Goal: Task Accomplishment & Management: Use online tool/utility

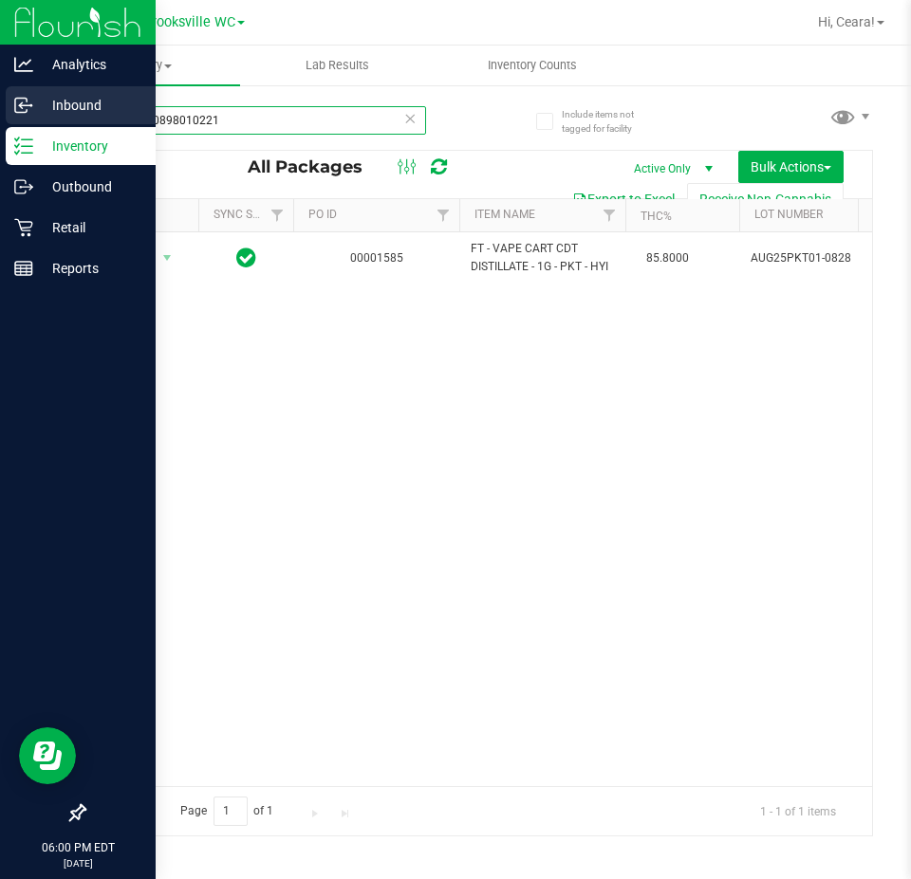
drag, startPoint x: 380, startPoint y: 127, endPoint x: 0, endPoint y: 98, distance: 381.5
click at [0, 98] on div "Analytics Inbound Inventory Outbound Retail Reports 06:00 PM EDT [DATE] 09/27 B…" at bounding box center [455, 439] width 911 height 879
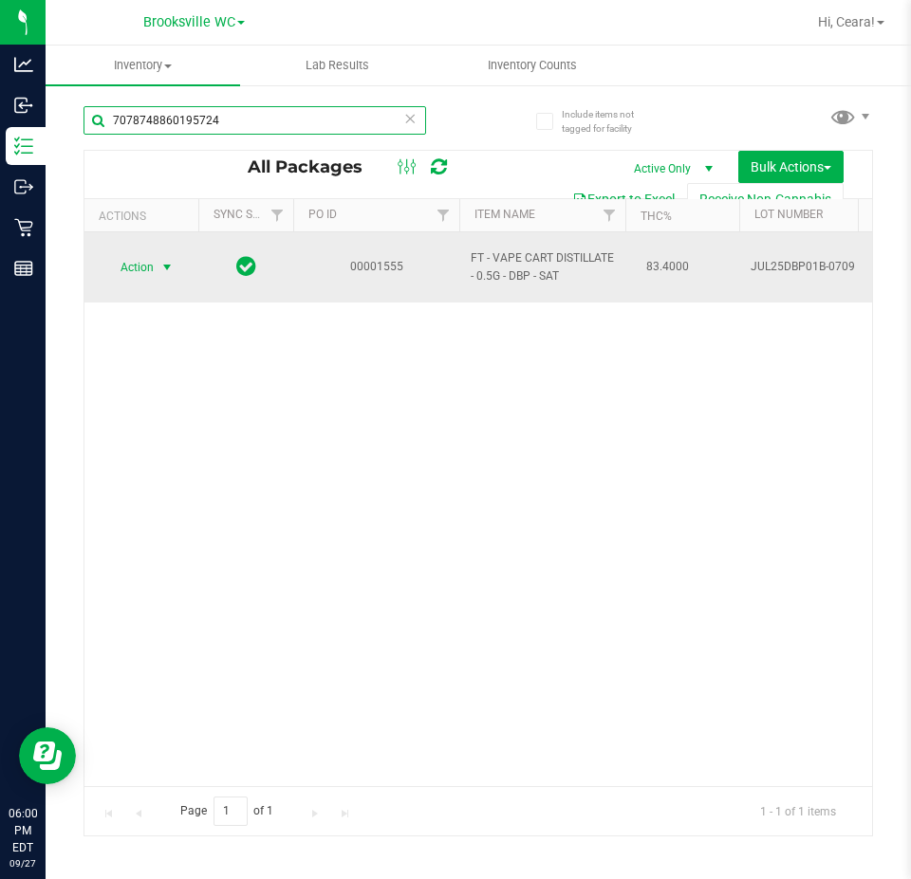
type input "7078748860195724"
click at [135, 254] on span "Action" at bounding box center [128, 267] width 51 height 27
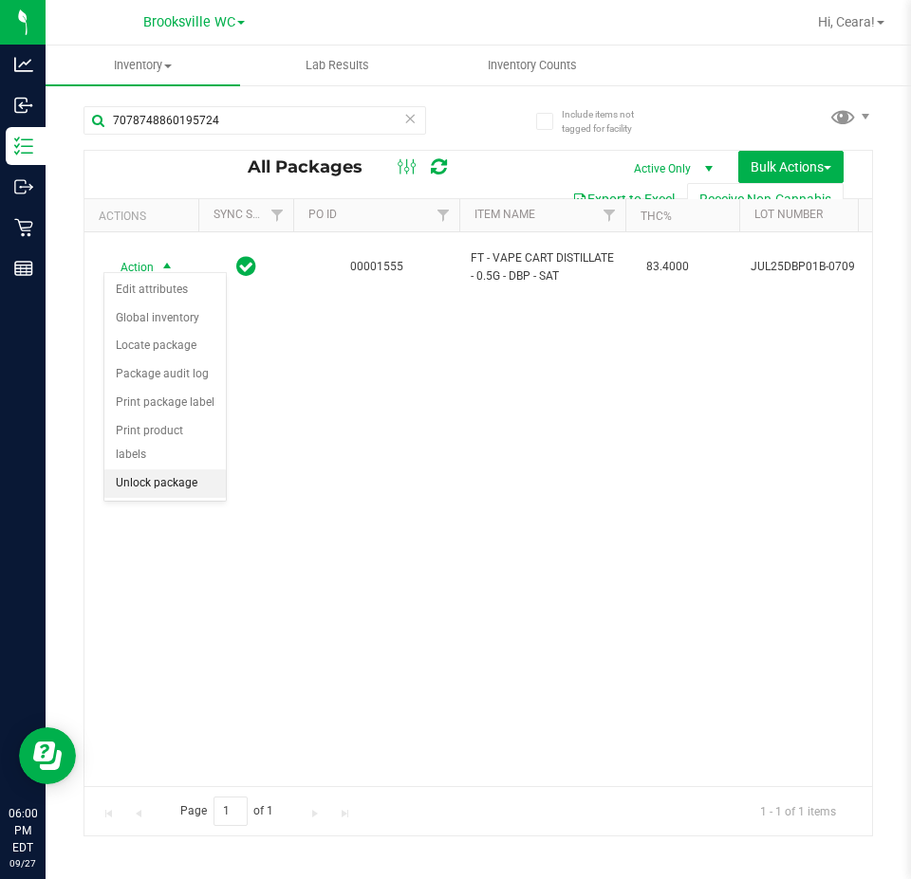
click at [159, 470] on li "Unlock package" at bounding box center [164, 484] width 121 height 28
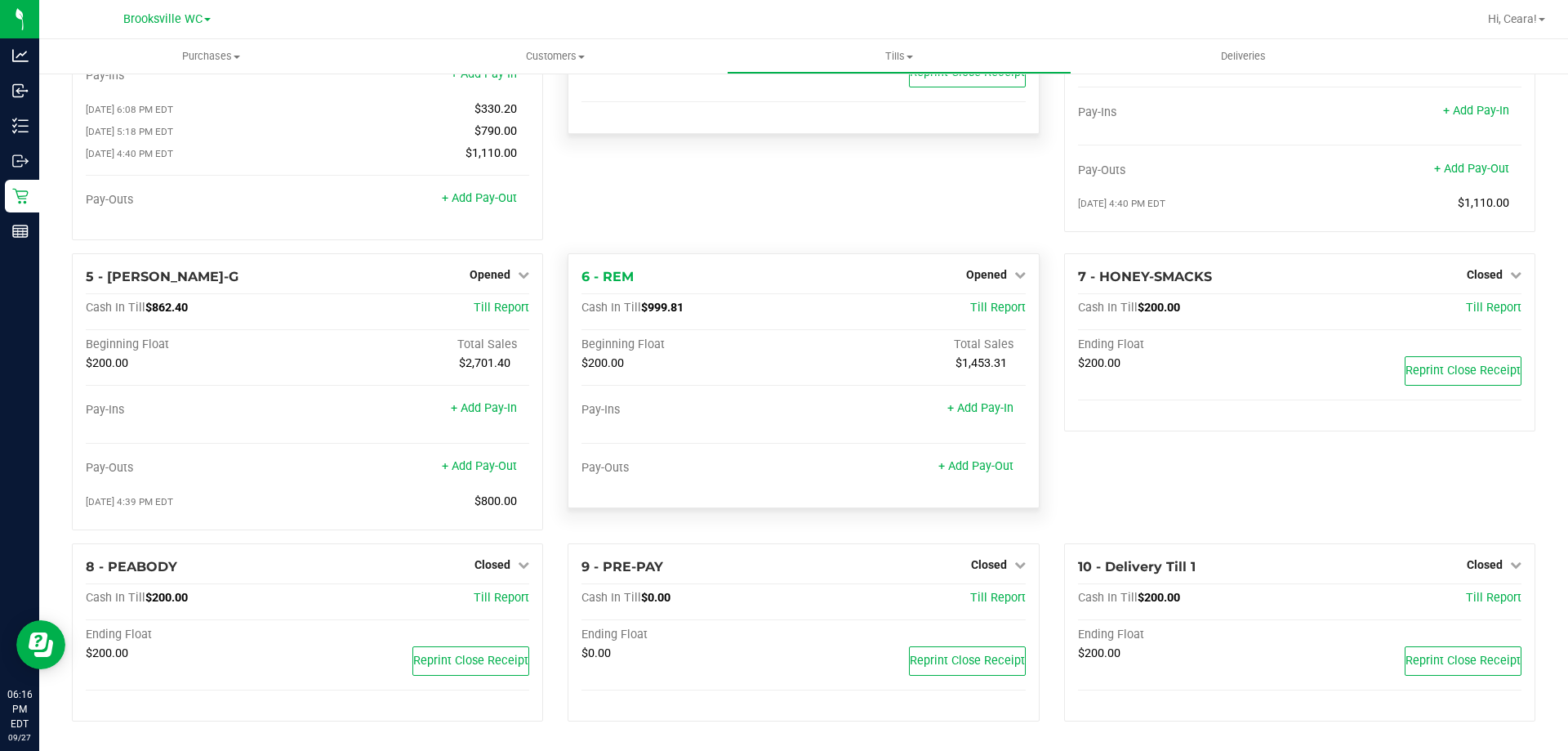
scroll to position [138, 0]
